Goal: Share content: Share content

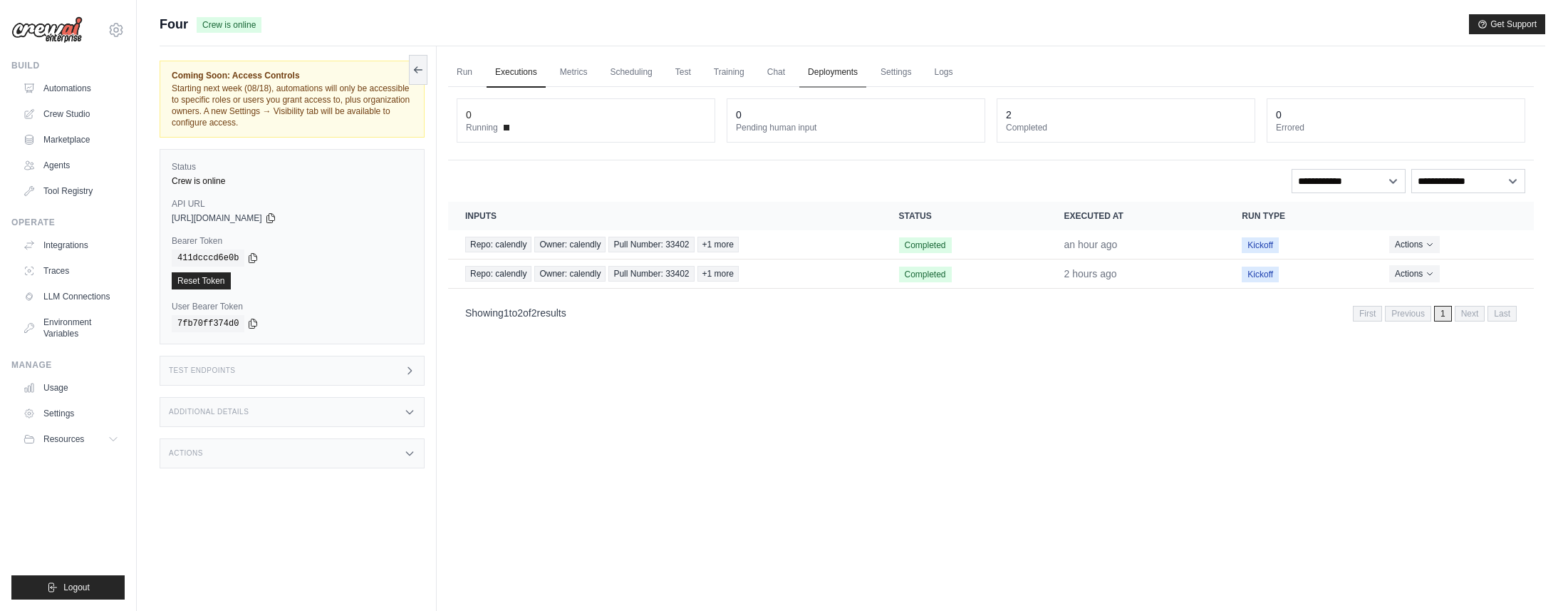
click at [847, 57] on link "Deployments" at bounding box center [833, 72] width 67 height 30
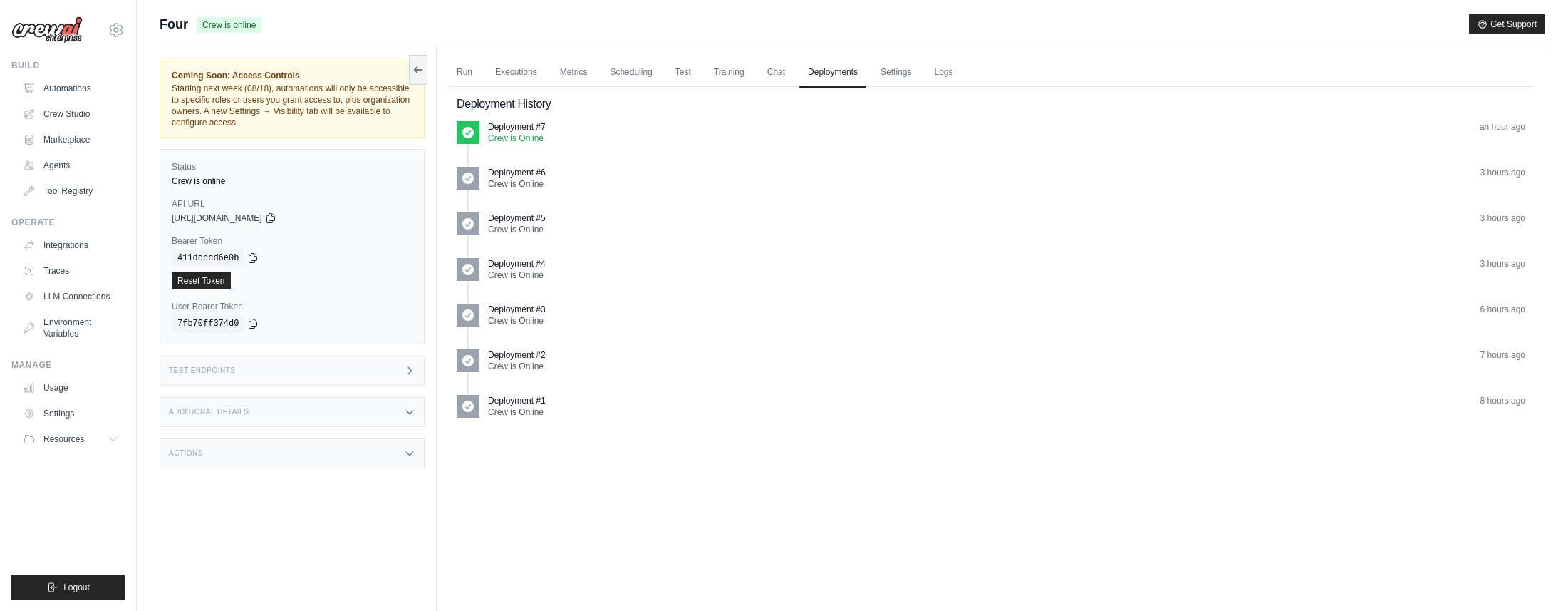
click at [385, 375] on div "Test Endpoints" at bounding box center [291, 371] width 265 height 30
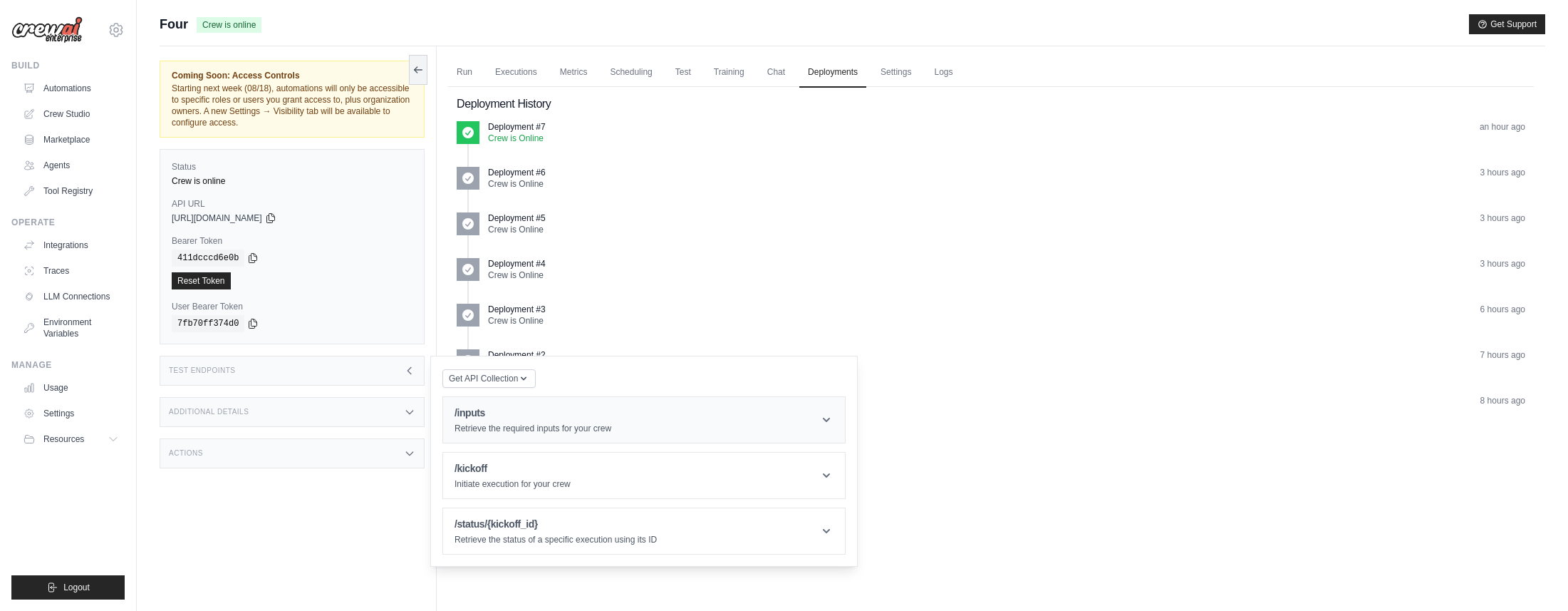
click at [507, 427] on p "Retrieve the required inputs for your crew" at bounding box center [533, 428] width 157 height 11
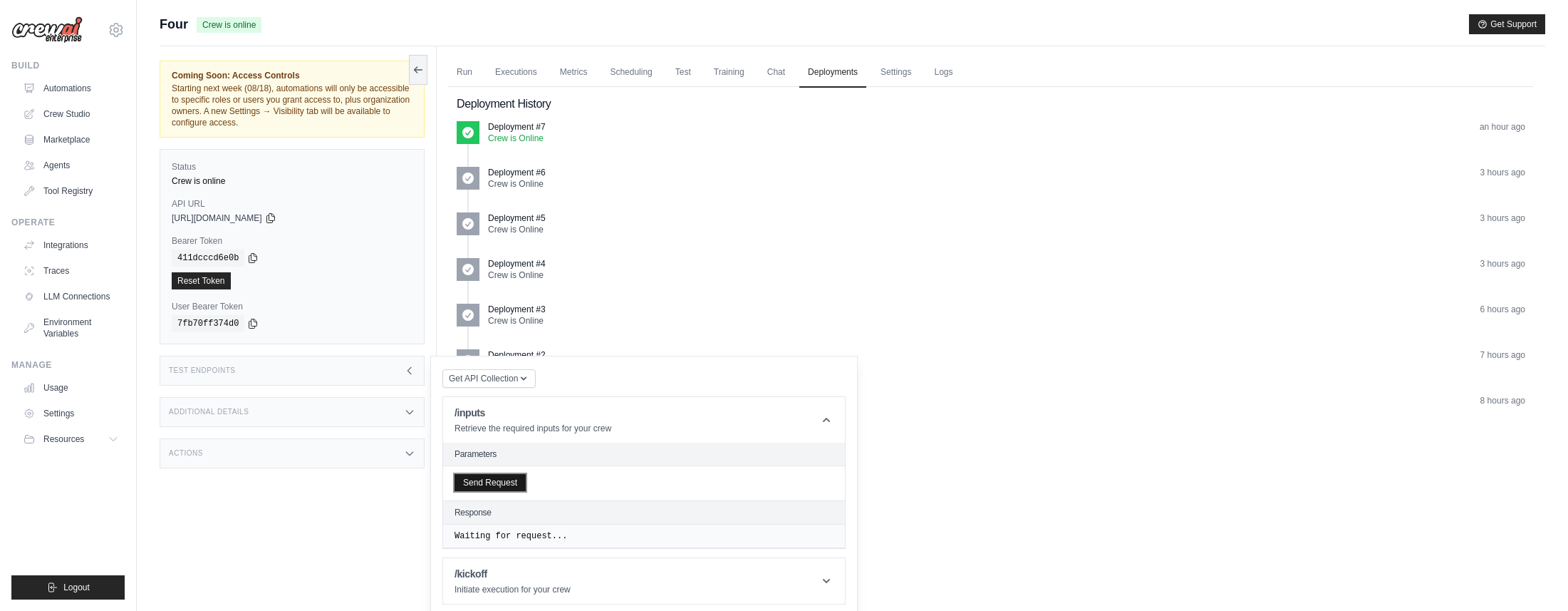
click at [508, 481] on button "Send Request" at bounding box center [490, 482] width 71 height 17
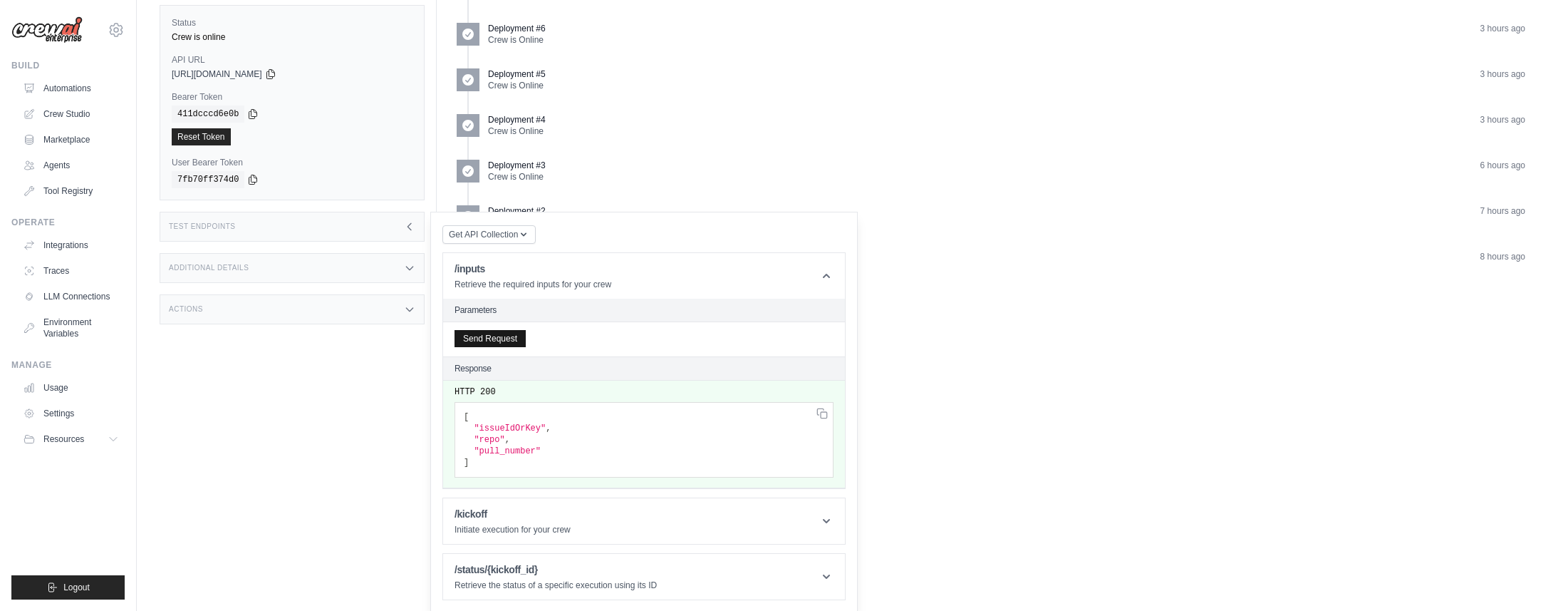
scroll to position [145, 0]
click at [510, 514] on h1 "/kickoff" at bounding box center [512, 512] width 116 height 14
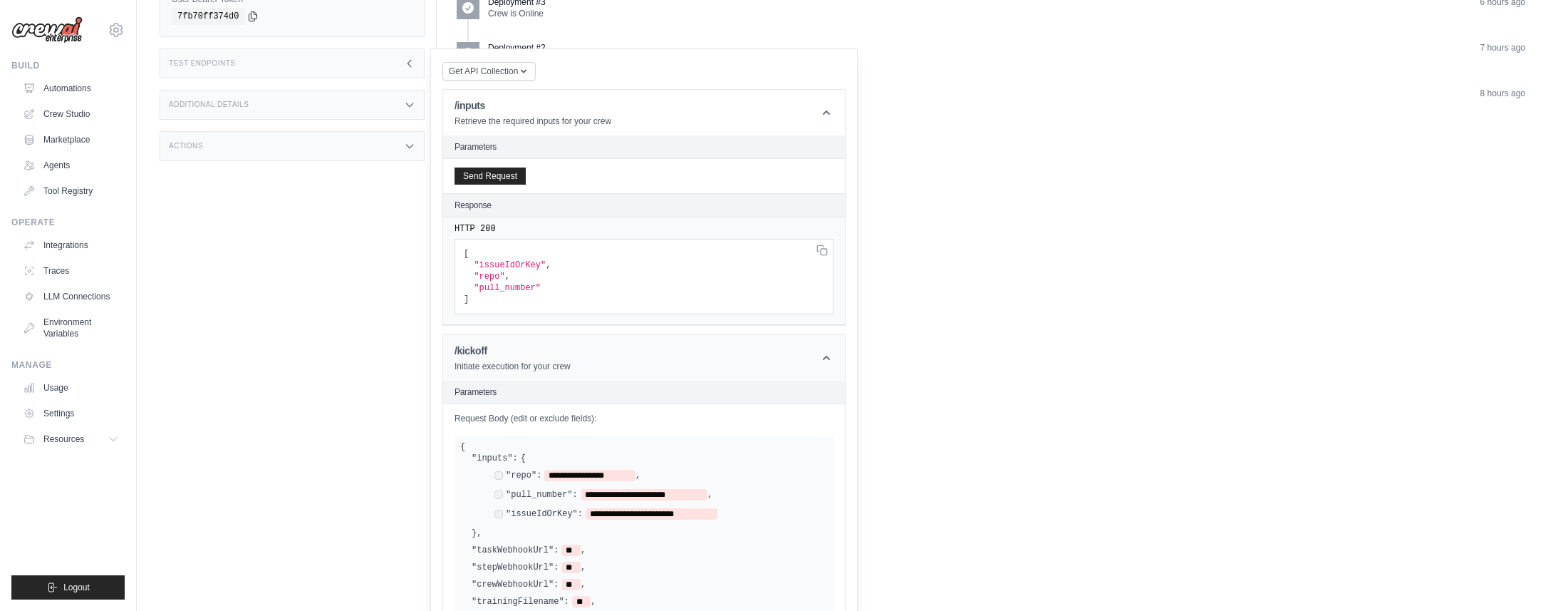
scroll to position [319, 0]
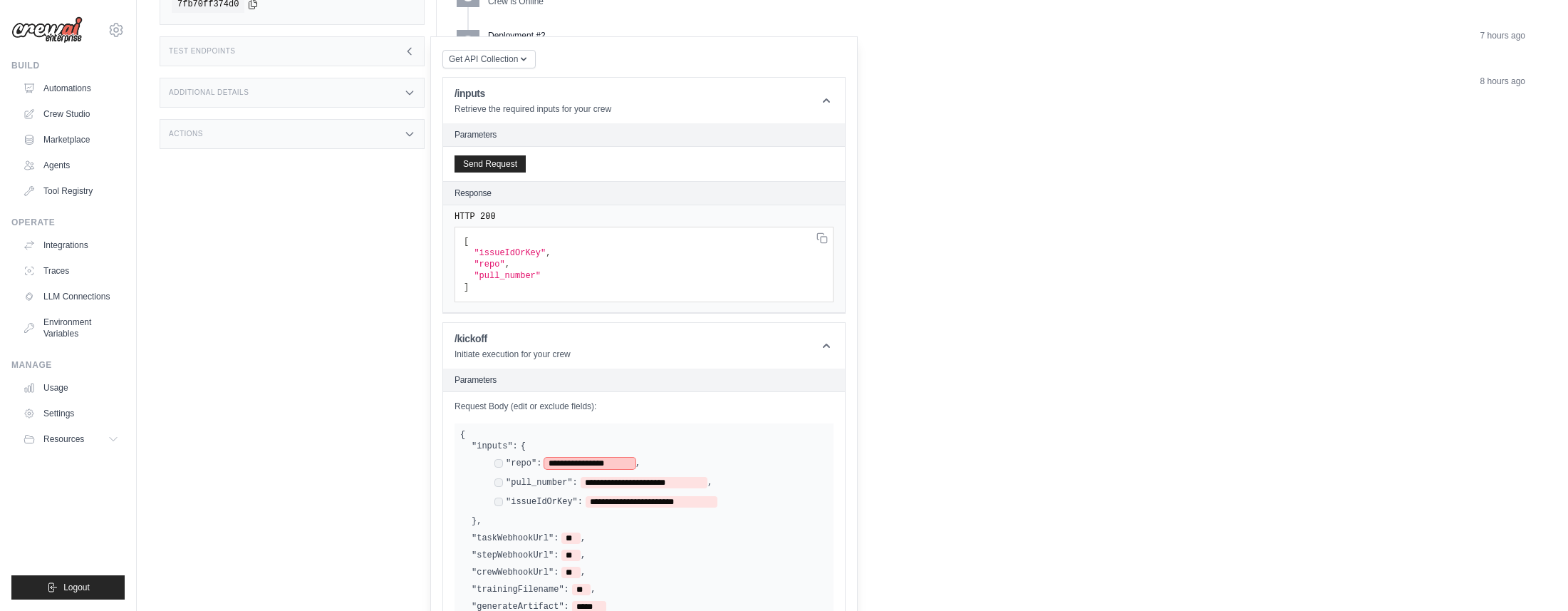
click at [567, 462] on span "**********" at bounding box center [590, 463] width 91 height 11
drag, startPoint x: 554, startPoint y: 462, endPoint x: 625, endPoint y: 462, distance: 71.0
click at [625, 462] on span "**********" at bounding box center [590, 463] width 91 height 11
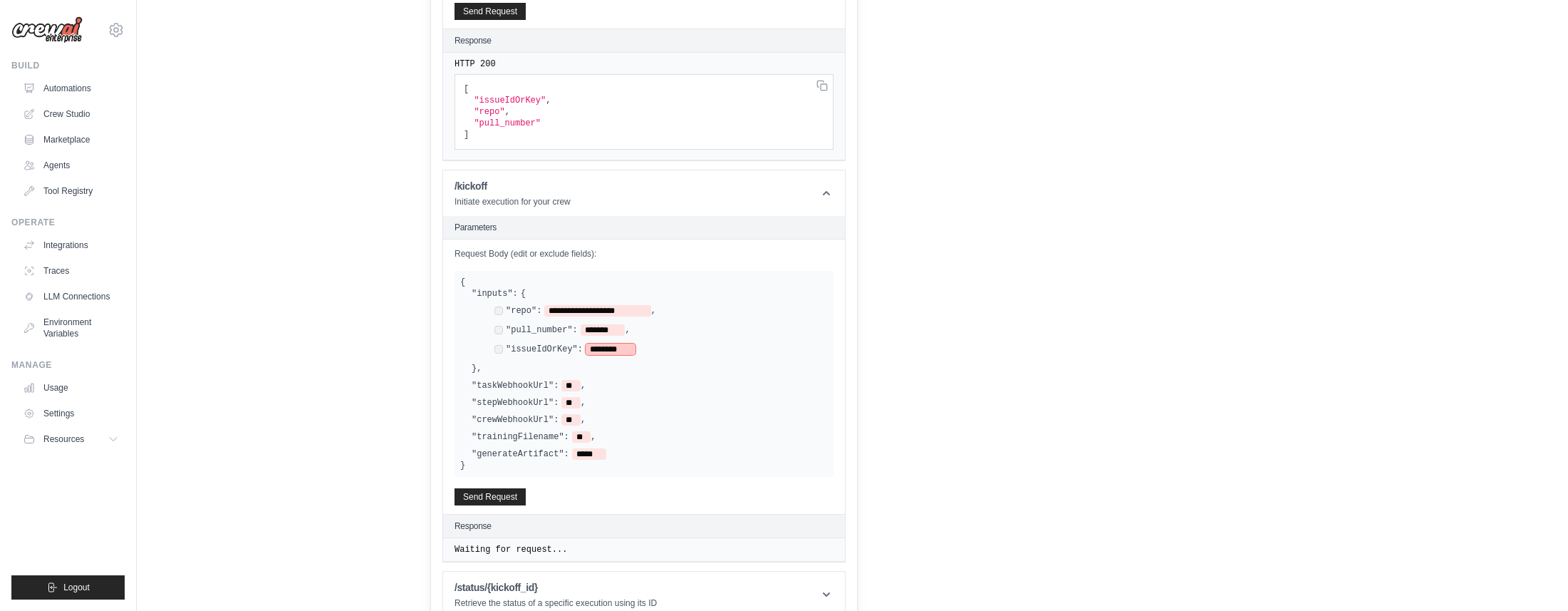
scroll to position [489, 0]
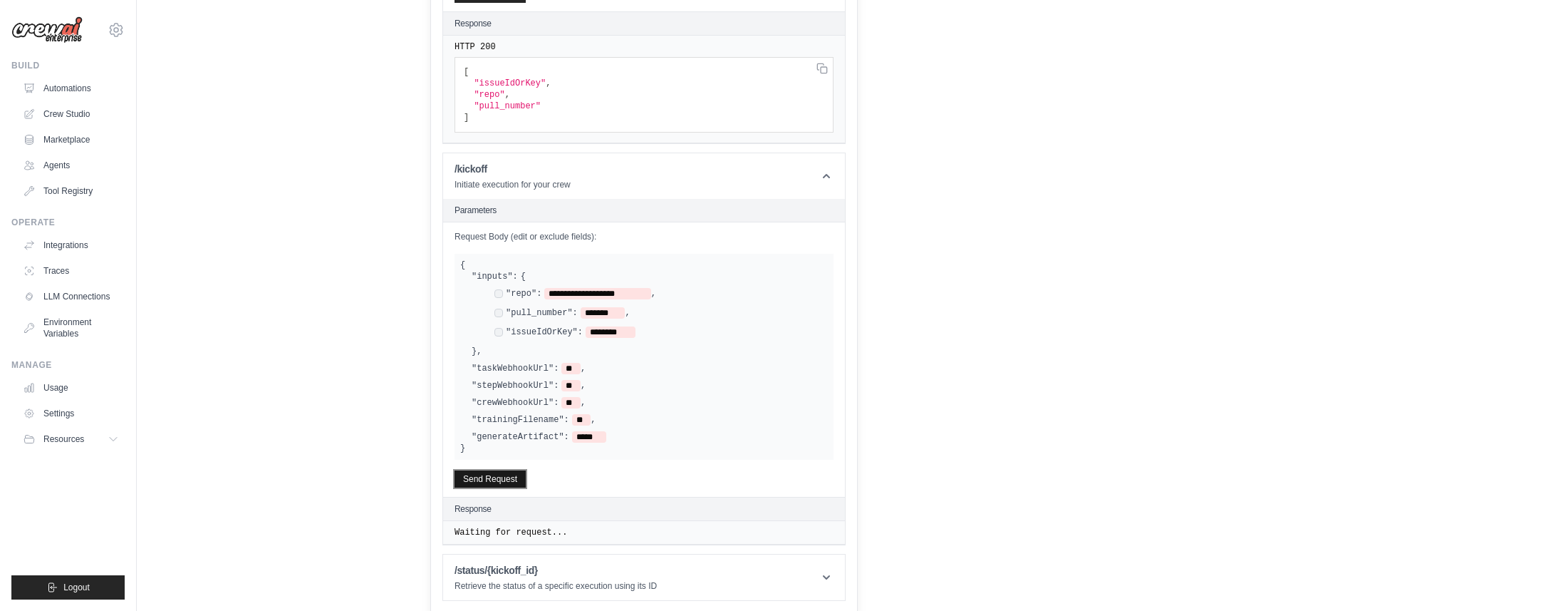
click at [485, 478] on button "Send Request" at bounding box center [490, 479] width 71 height 17
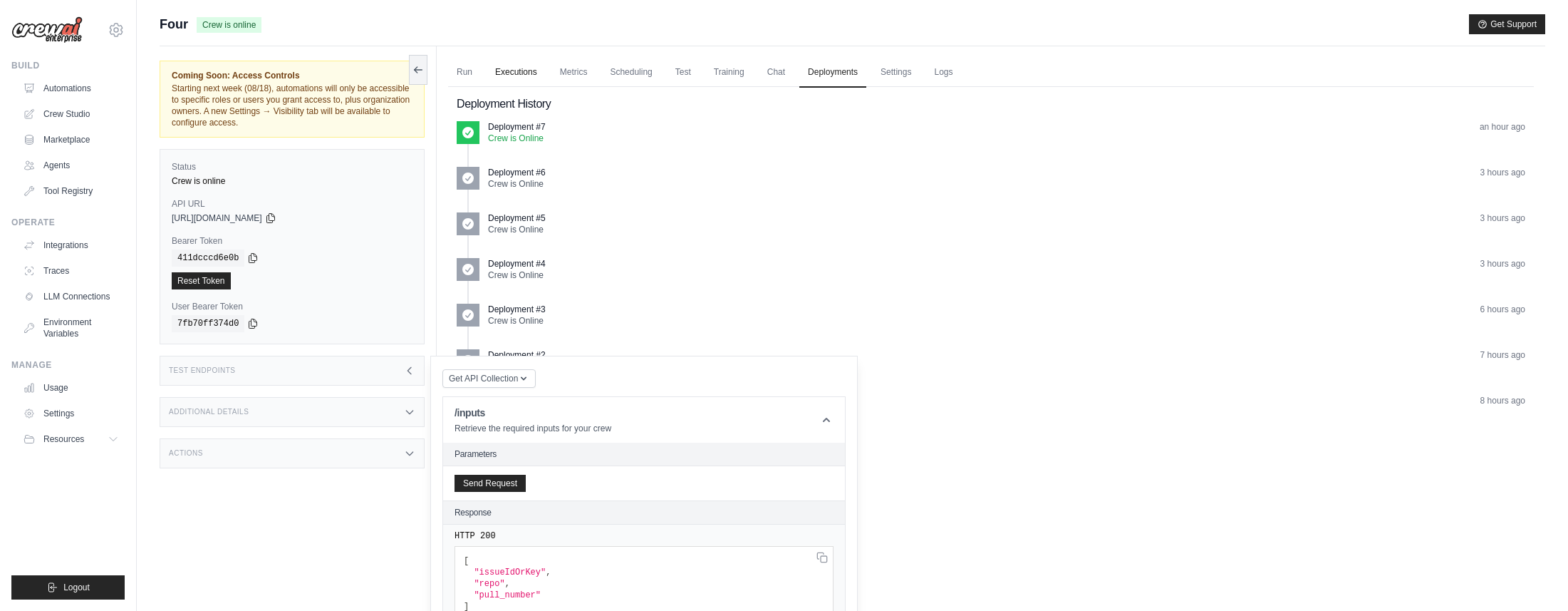
click at [535, 70] on link "Executions" at bounding box center [516, 72] width 59 height 30
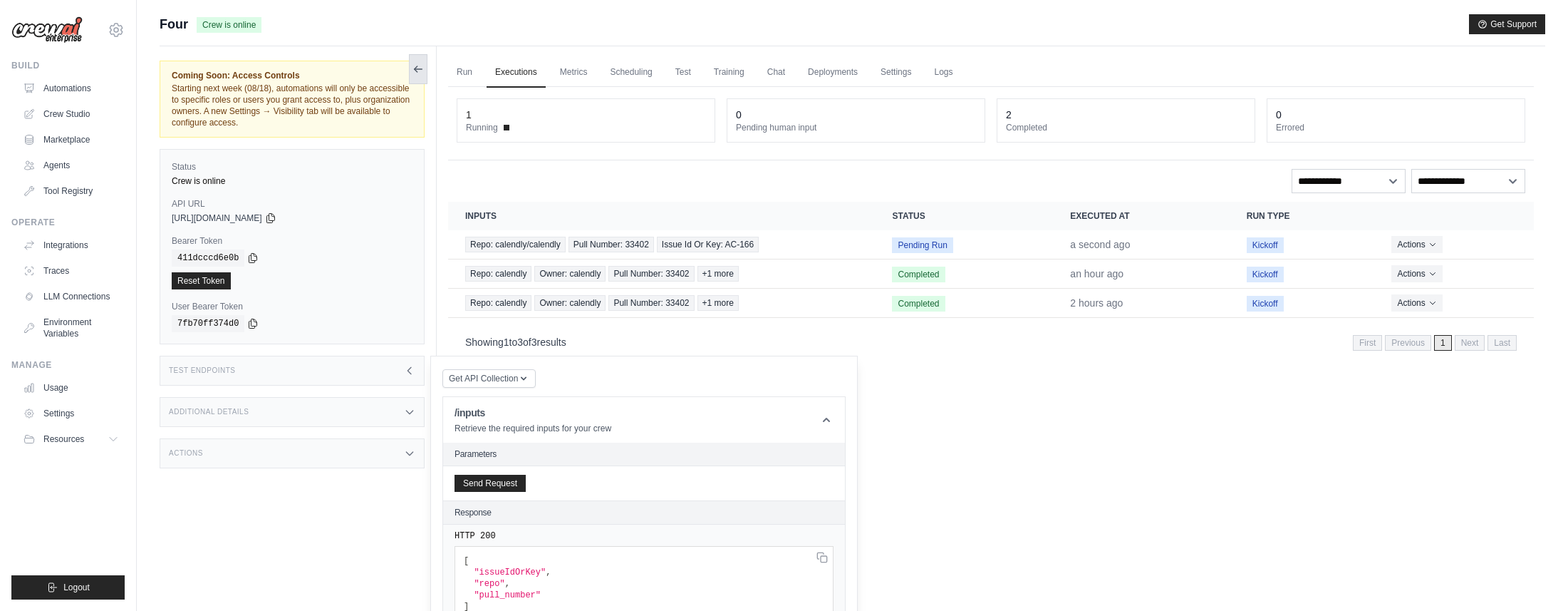
click at [419, 71] on icon at bounding box center [418, 69] width 11 height 11
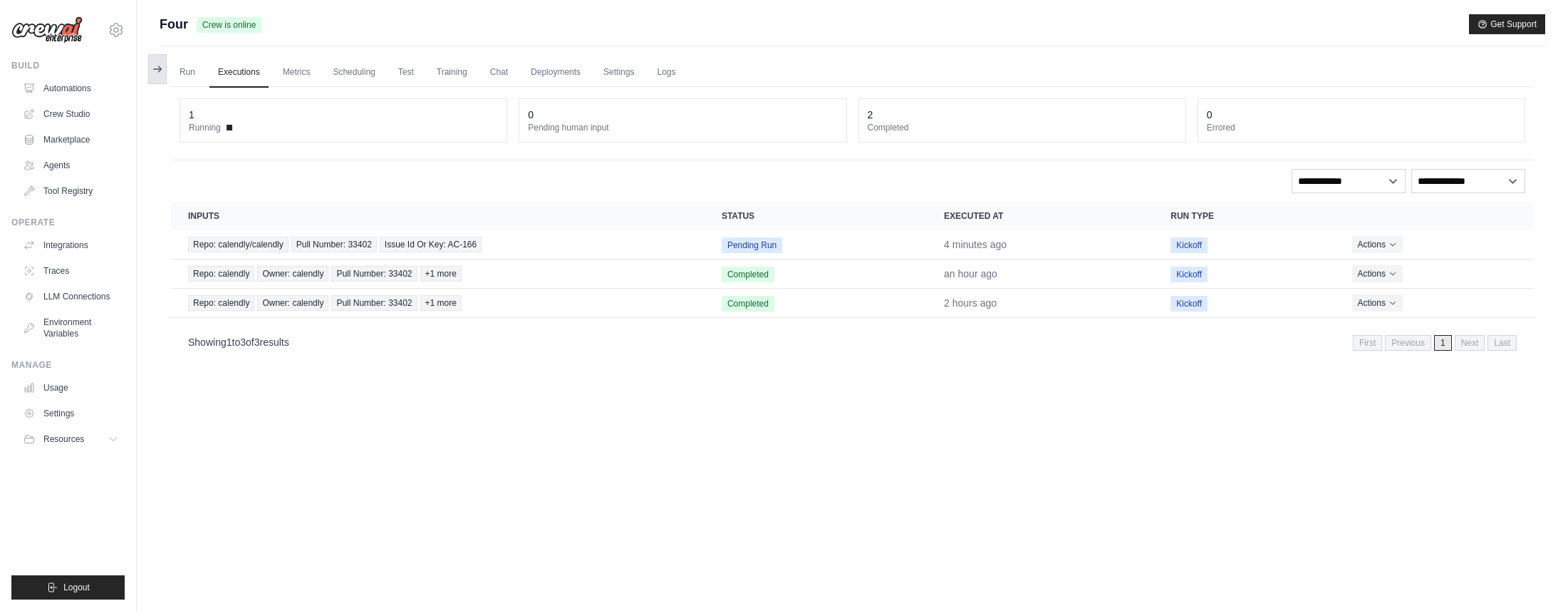
click at [151, 77] on button at bounding box center [157, 69] width 18 height 30
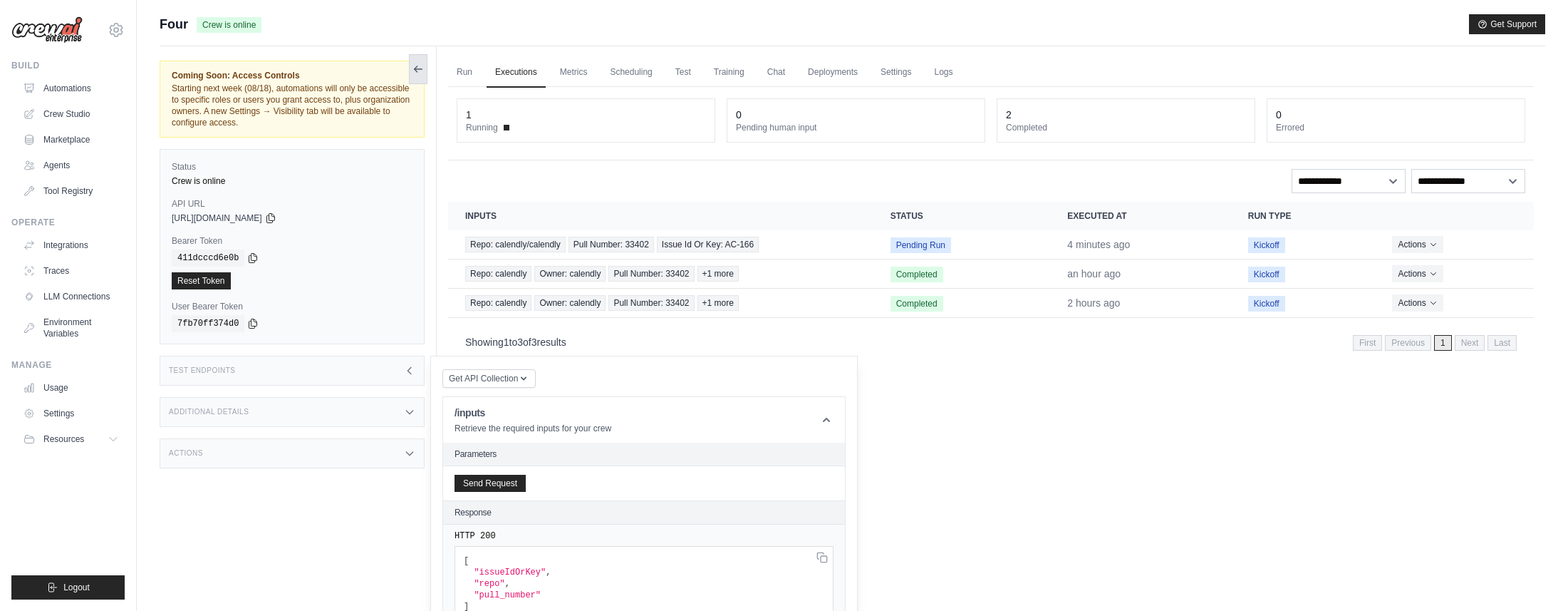
click at [415, 57] on button at bounding box center [418, 69] width 18 height 30
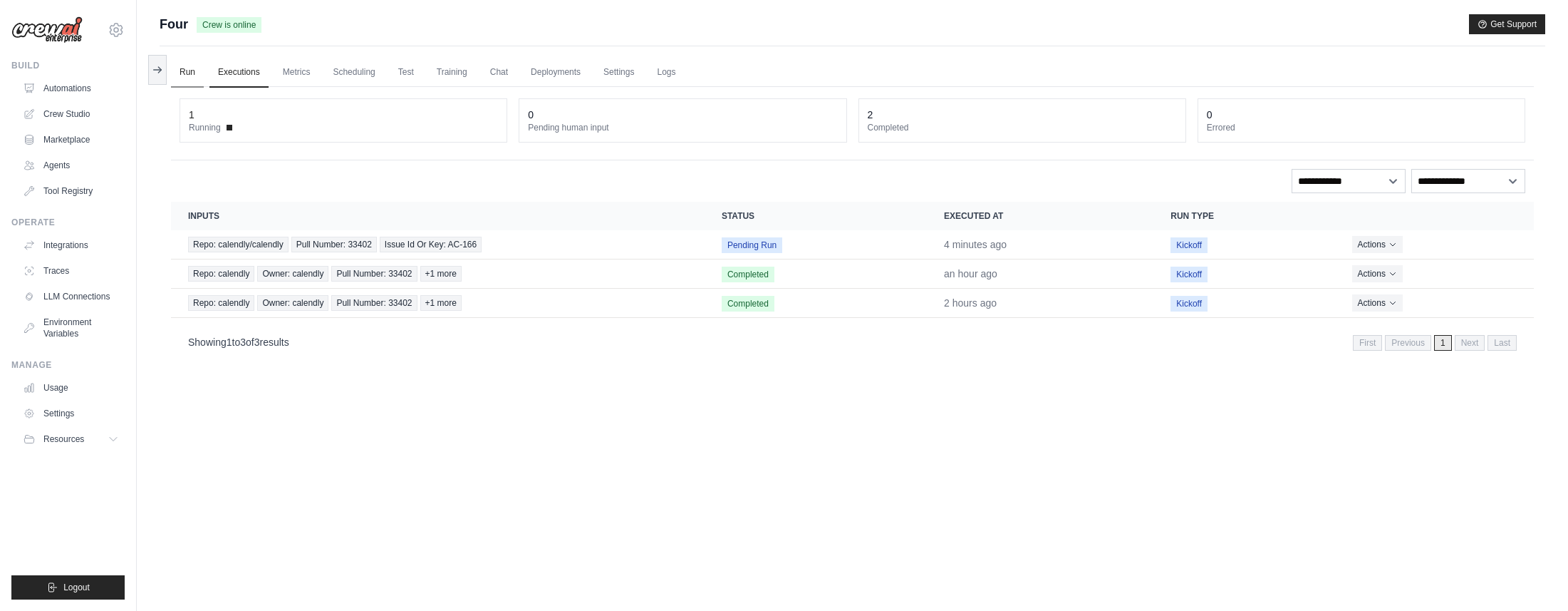
click at [195, 74] on link "Run" at bounding box center [187, 72] width 33 height 30
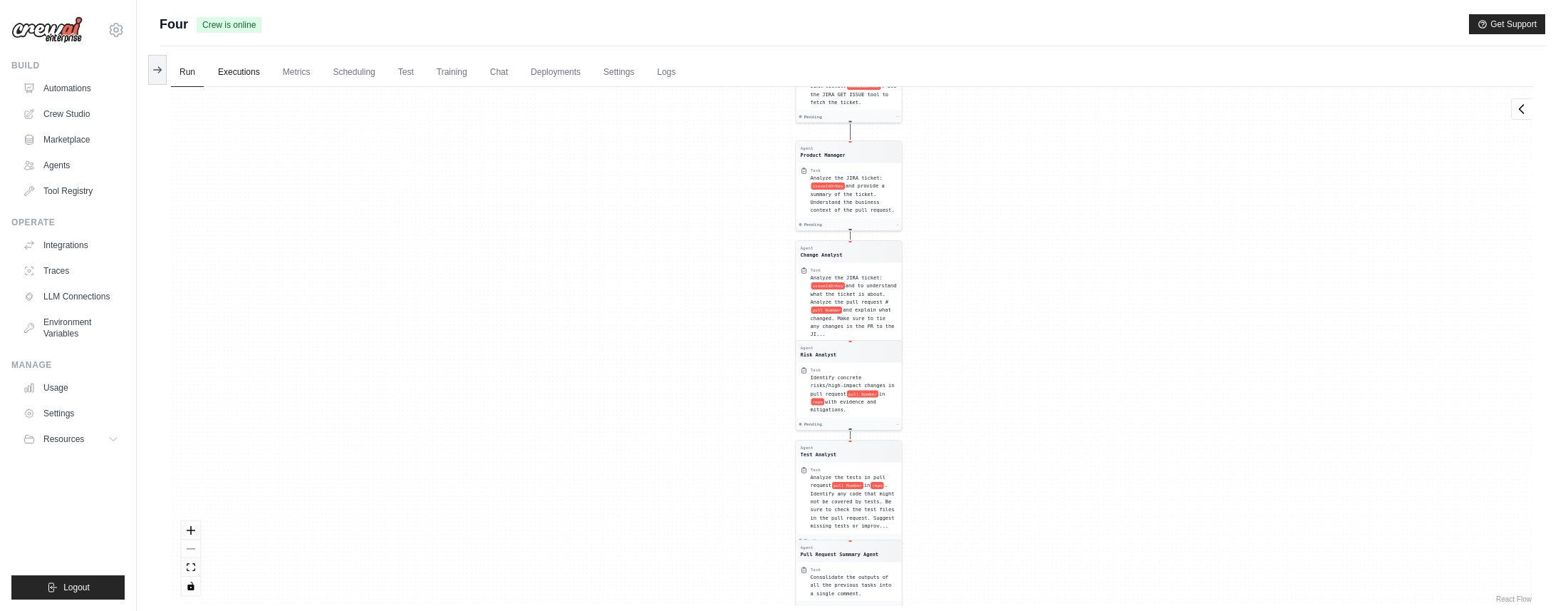
click at [232, 68] on link "Executions" at bounding box center [239, 72] width 59 height 30
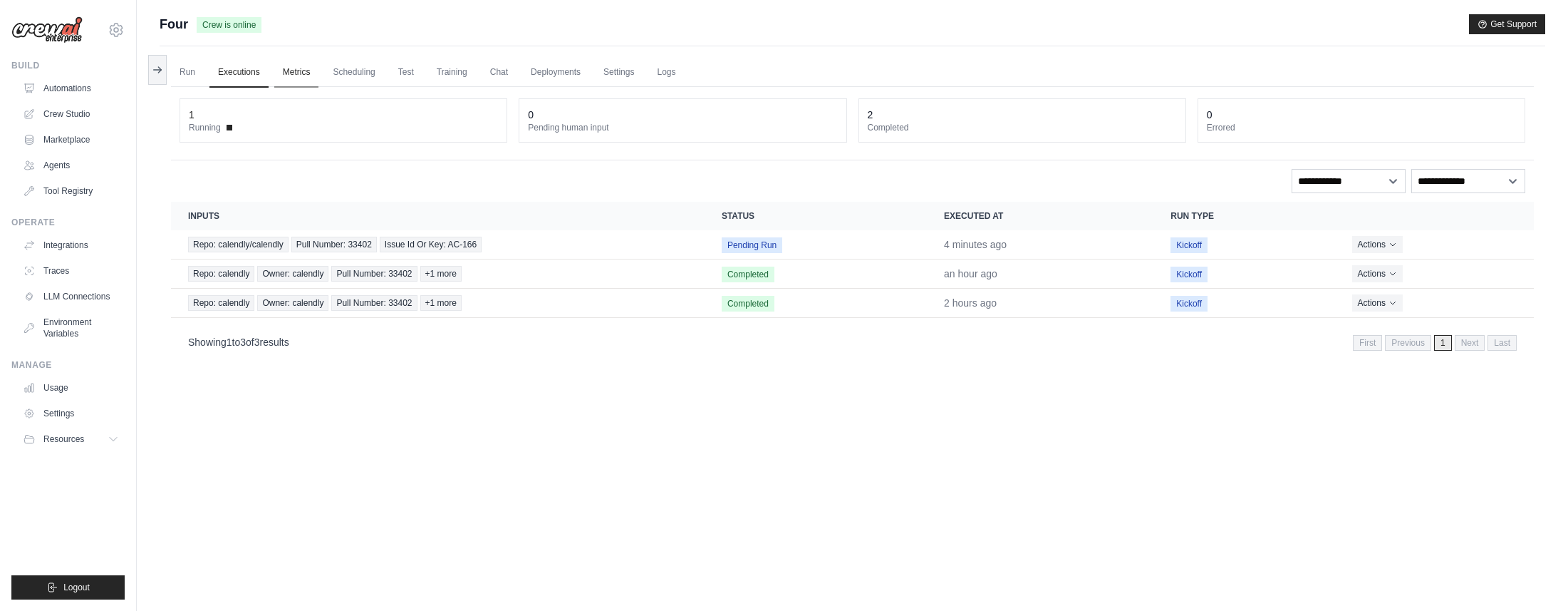
click at [303, 61] on link "Metrics" at bounding box center [297, 72] width 45 height 30
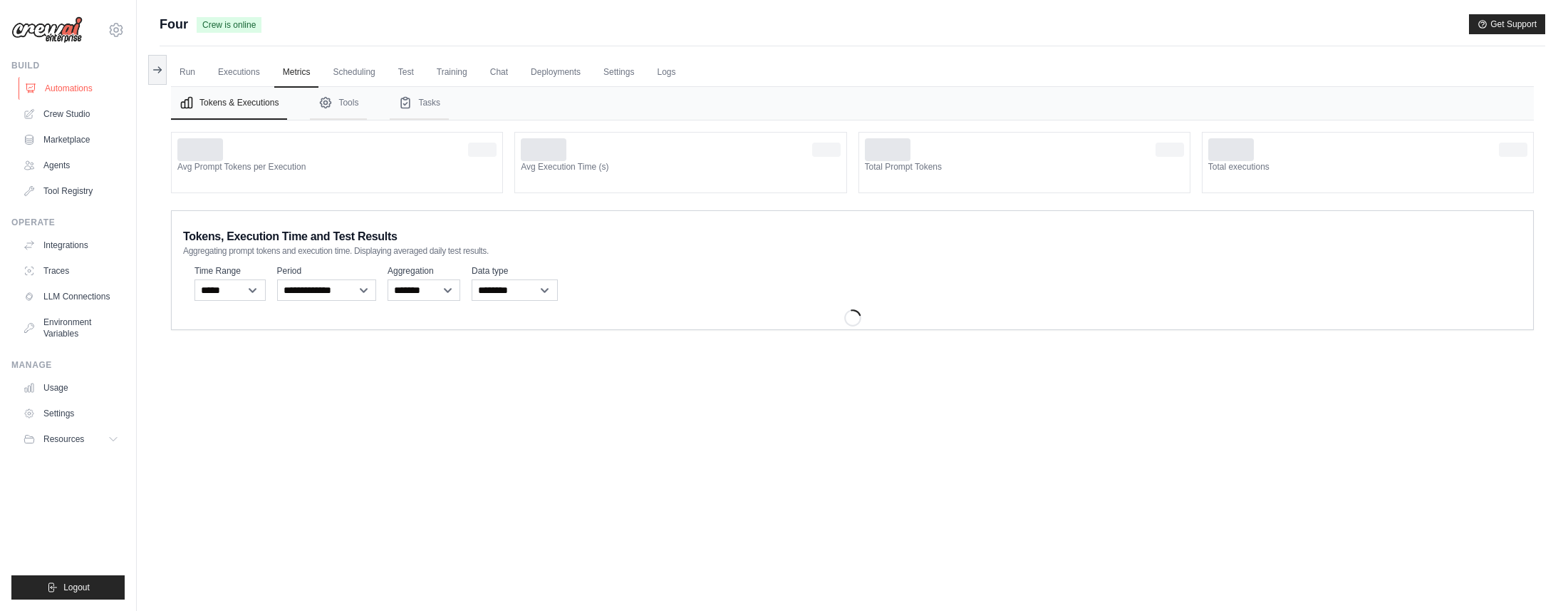
click at [77, 99] on ul "Automations Crew Studio Marketplace Agents Tool Registry" at bounding box center [71, 139] width 108 height 125
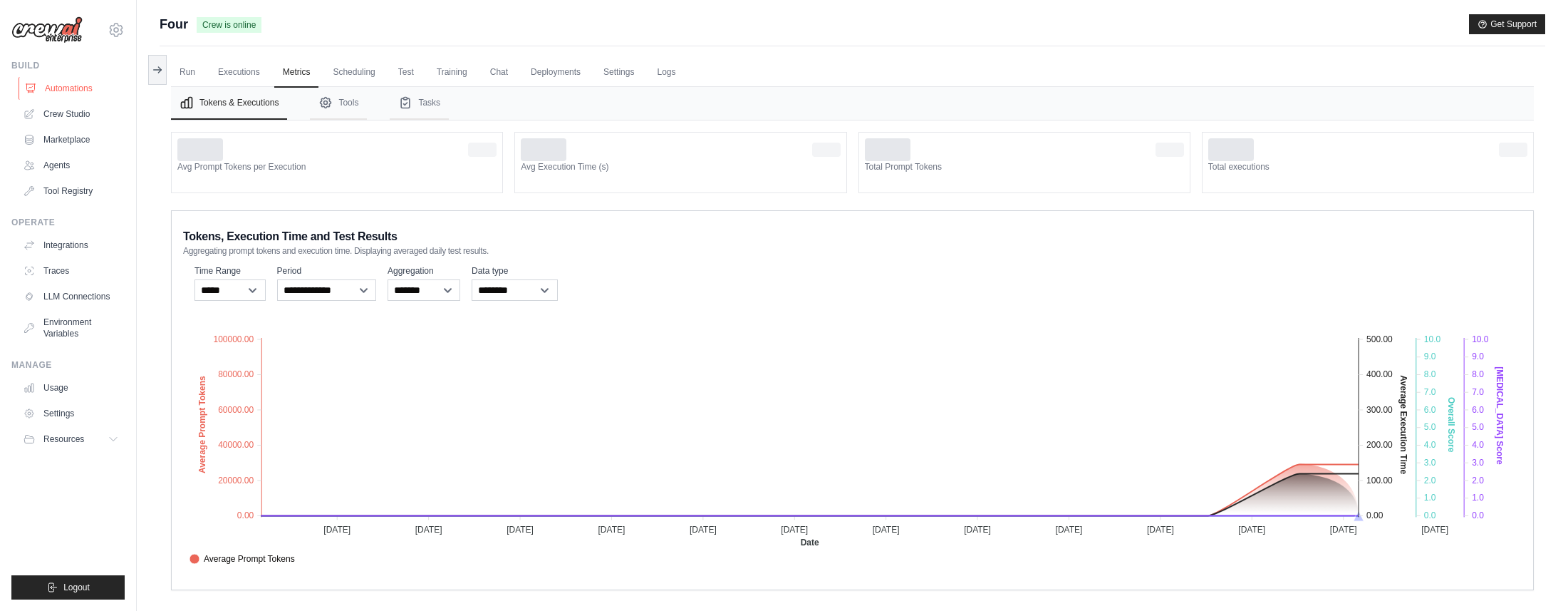
click at [77, 99] on link "Automations" at bounding box center [72, 88] width 108 height 23
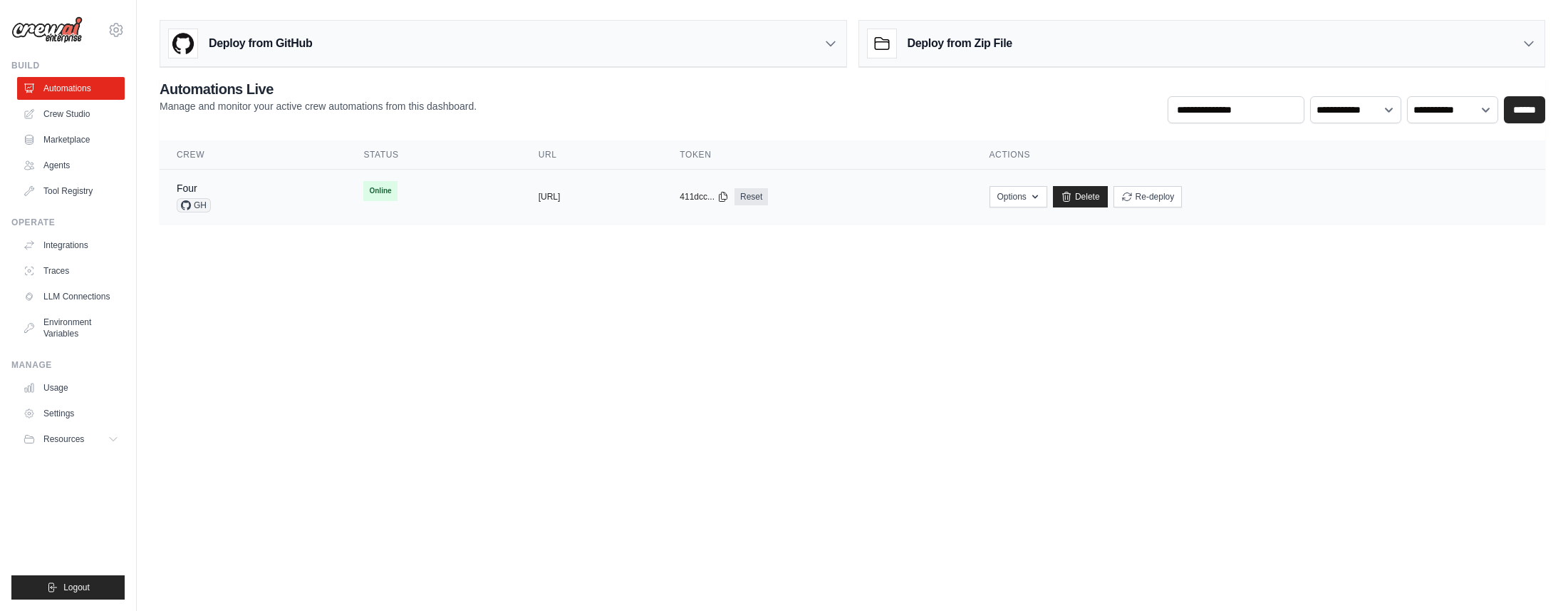
click at [1122, 183] on td "Options Chat with this Crew Export React JSX Component Export React TSX Compone…" at bounding box center [1259, 197] width 573 height 55
click at [1048, 196] on button "Options" at bounding box center [1018, 196] width 57 height 22
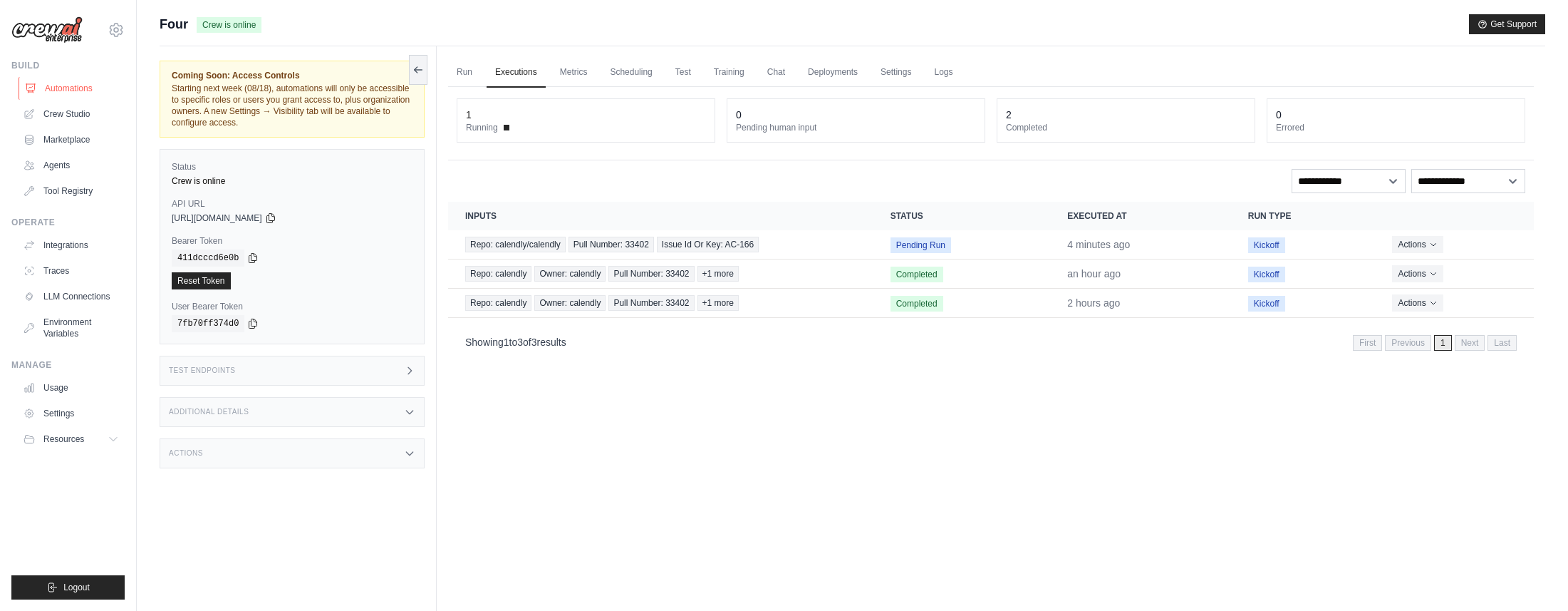
click at [77, 92] on link "Automations" at bounding box center [72, 88] width 108 height 23
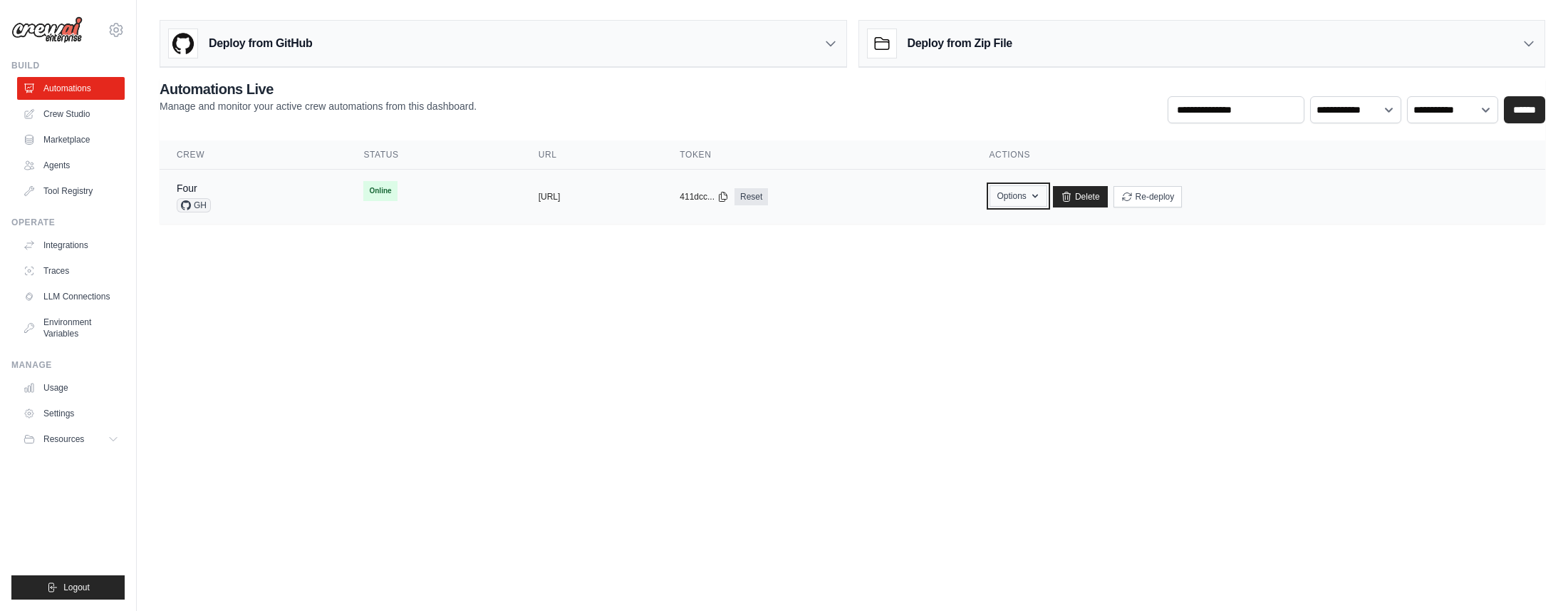
click at [1041, 192] on icon "button" at bounding box center [1035, 196] width 11 height 11
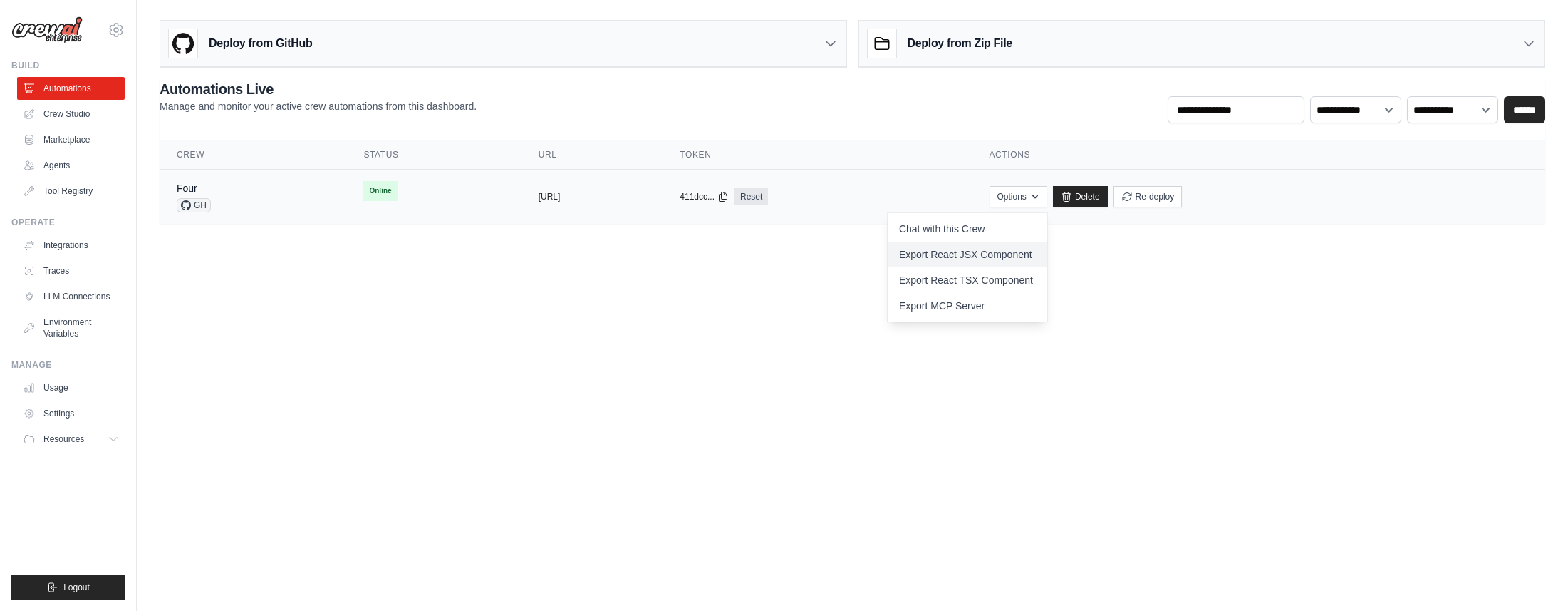
click at [1048, 256] on link "Export React JSX Component" at bounding box center [967, 254] width 159 height 25
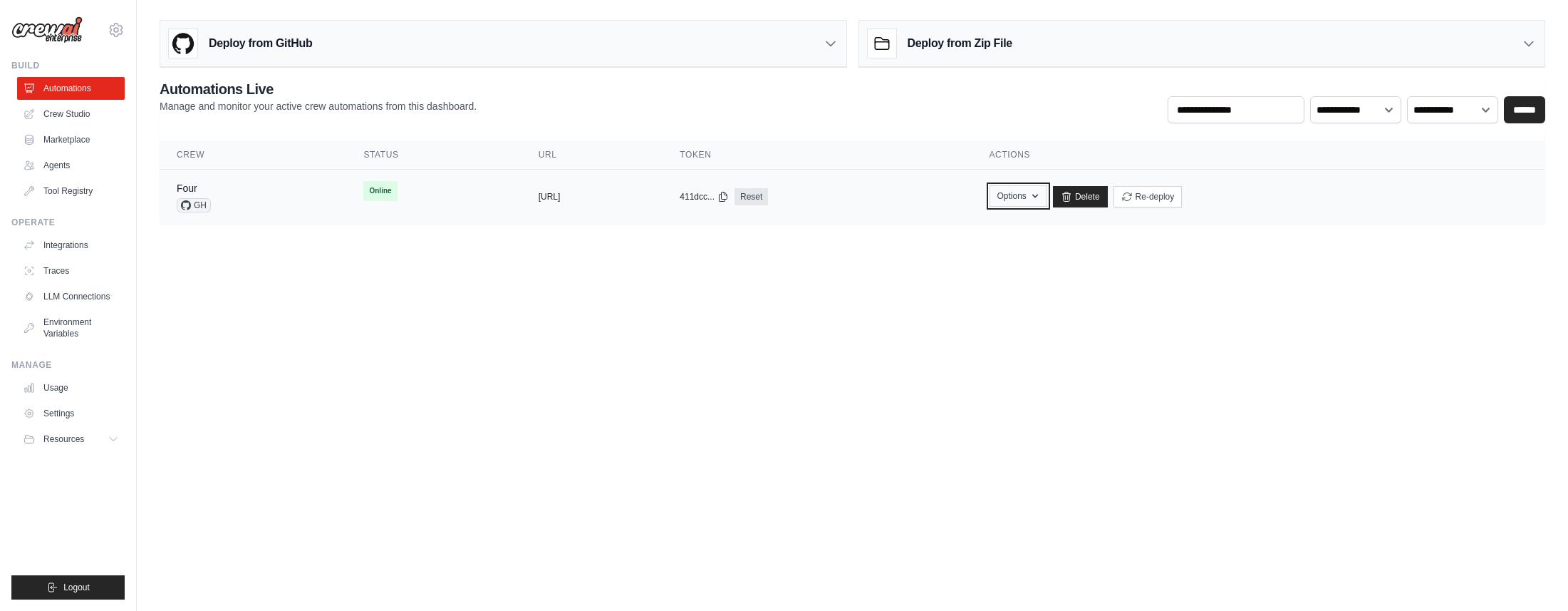
click at [1041, 191] on icon "button" at bounding box center [1035, 196] width 11 height 11
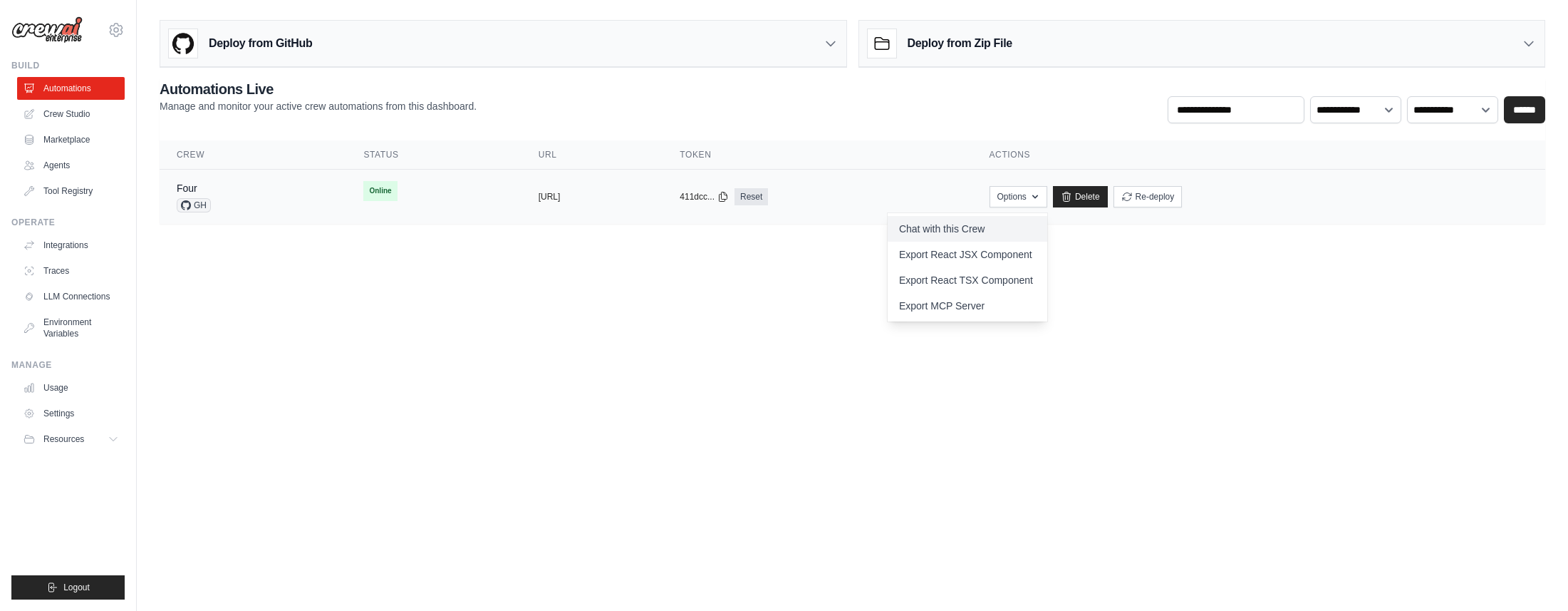
click at [1048, 231] on link "Chat with this Crew" at bounding box center [967, 228] width 159 height 25
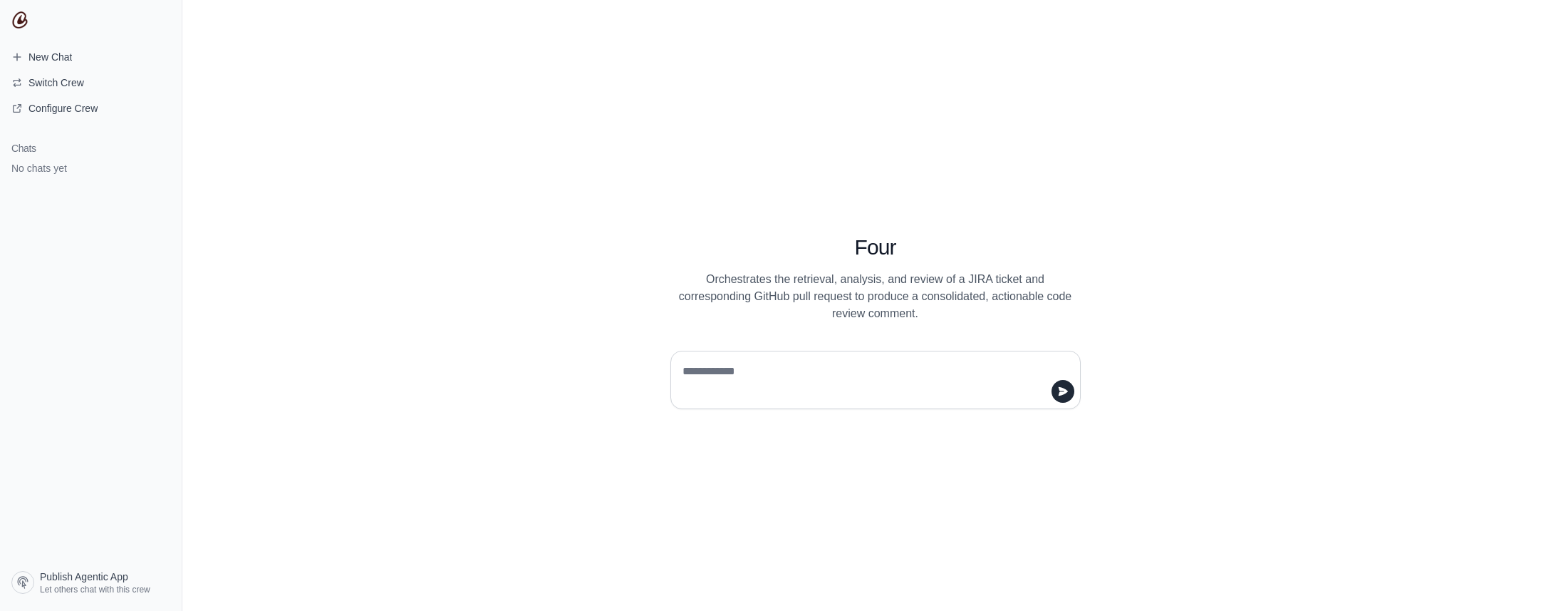
click at [807, 359] on textarea at bounding box center [871, 379] width 383 height 40
click at [807, 368] on textarea at bounding box center [871, 379] width 383 height 40
type textarea "**********"
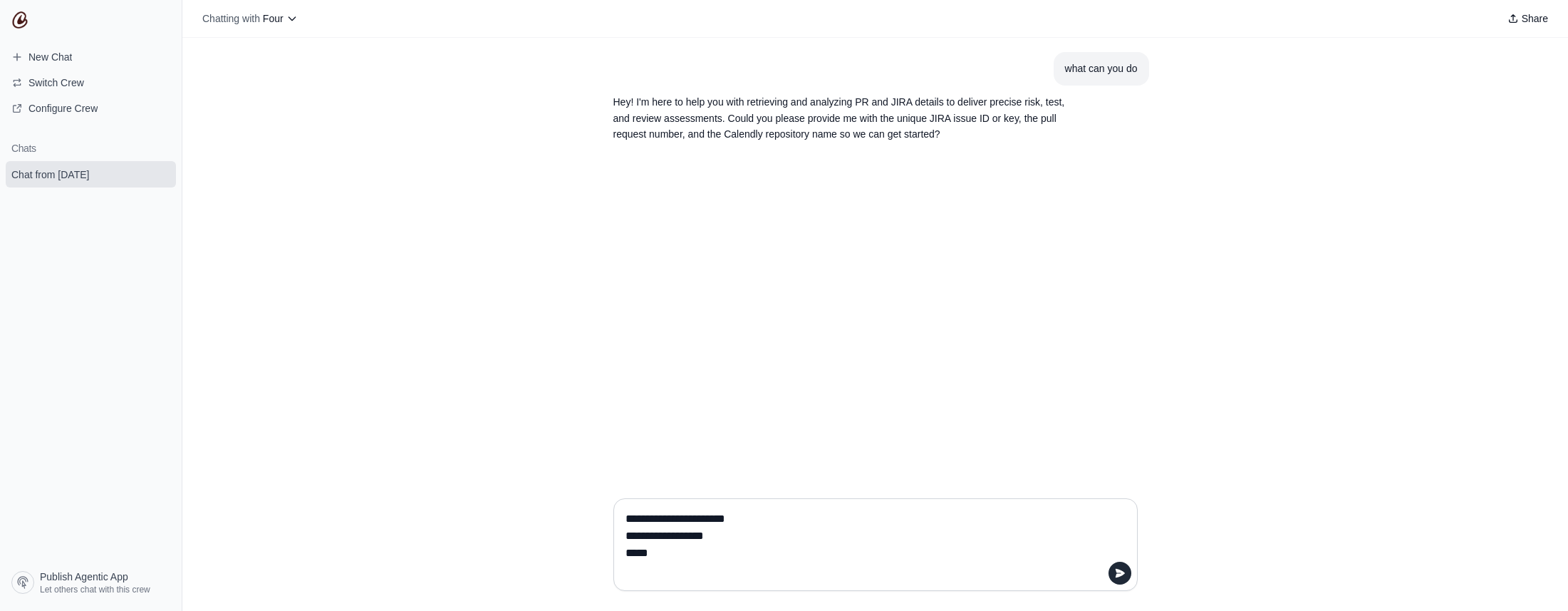
paste textarea "******"
type textarea "**********"
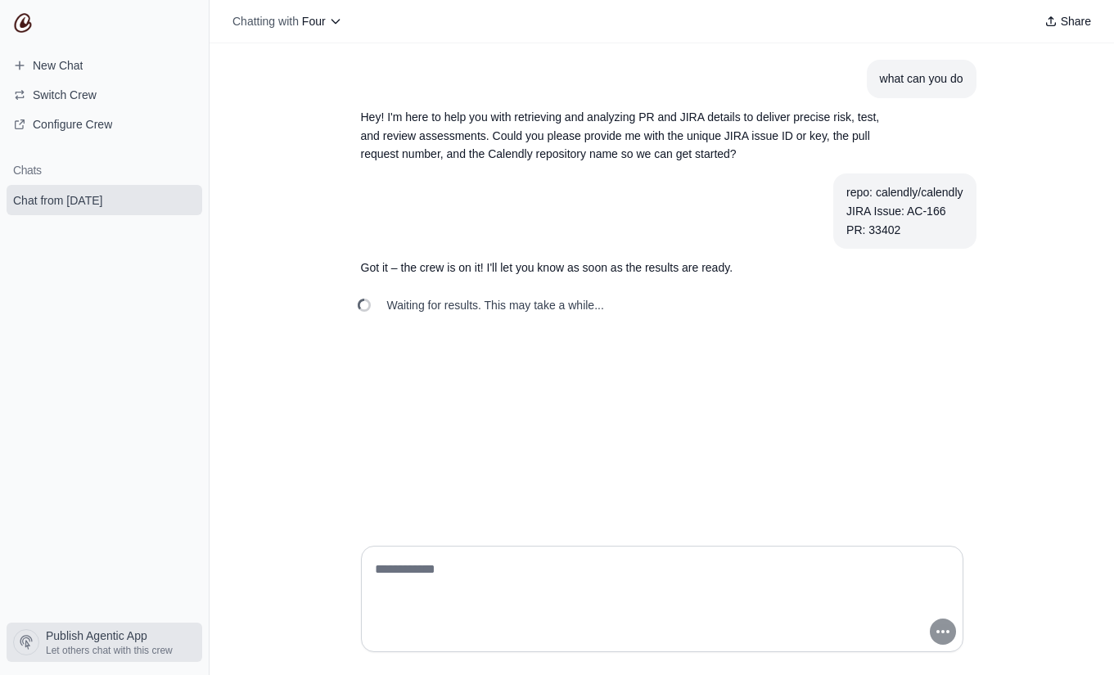
click at [110, 633] on span "Publish Agentic App" at bounding box center [97, 636] width 102 height 16
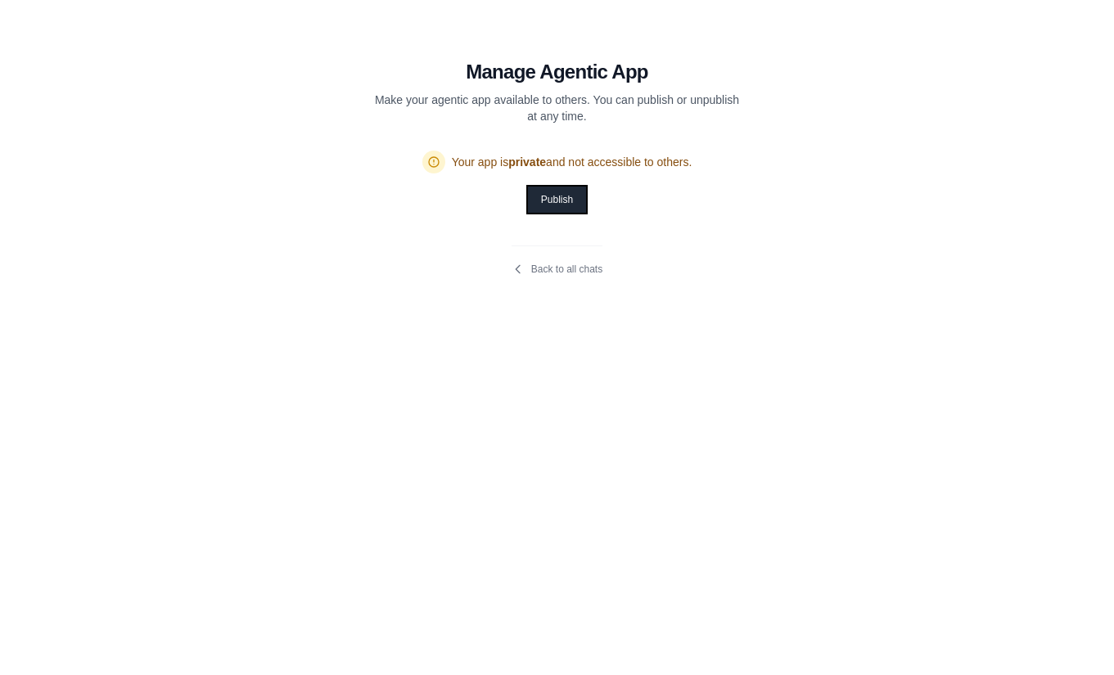
click at [562, 205] on button "Publish" at bounding box center [557, 200] width 58 height 26
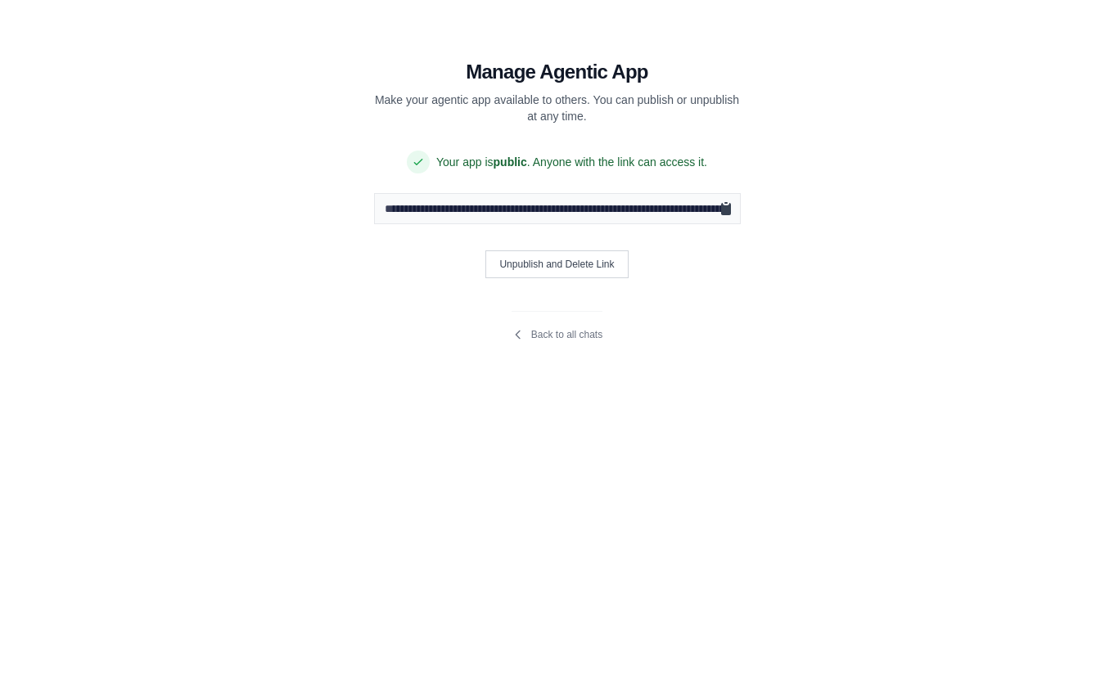
click at [725, 210] on icon "Copy public URL" at bounding box center [726, 209] width 10 height 12
